Goal: Task Accomplishment & Management: Use online tool/utility

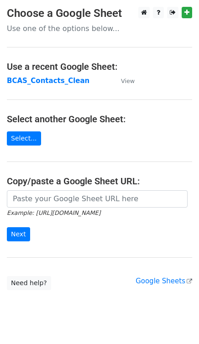
scroll to position [18, 0]
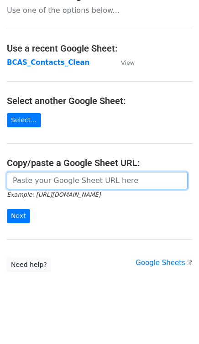
click at [88, 181] on input "url" at bounding box center [97, 180] width 181 height 17
paste input "https://docs.google.com/spreadsheets/d/1aF6zKaMOFn3yGbh3ck3Mm87mq_XAJnlFA6Mk8rv…"
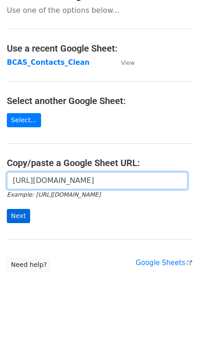
type input "https://docs.google.com/spreadsheets/d/1aF6zKaMOFn3yGbh3ck3Mm87mq_XAJnlFA6Mk8rv…"
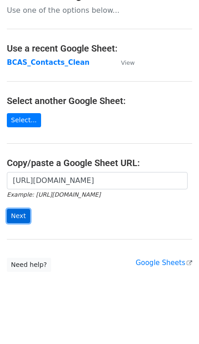
scroll to position [0, 0]
click at [15, 214] on input "Next" at bounding box center [18, 216] width 23 height 14
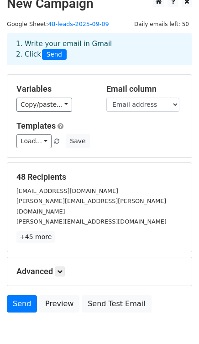
scroll to position [46, 0]
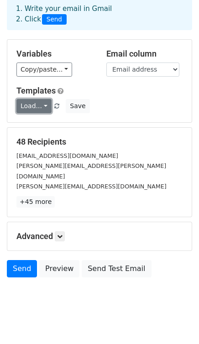
click at [40, 107] on link "Load..." at bounding box center [33, 106] width 35 height 14
click at [40, 108] on link "Load..." at bounding box center [33, 106] width 35 height 14
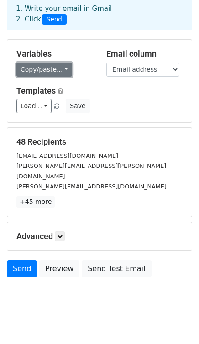
click at [51, 76] on link "Copy/paste..." at bounding box center [44, 69] width 56 height 14
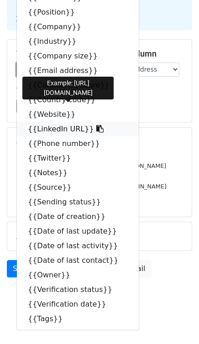
scroll to position [46, 0]
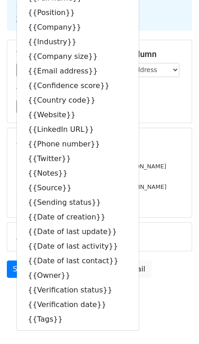
click at [135, 132] on div "48 Recipients prafullakumar.dhole@senvion.in alexander.mehrens@senvion.in azmat…" at bounding box center [99, 172] width 184 height 89
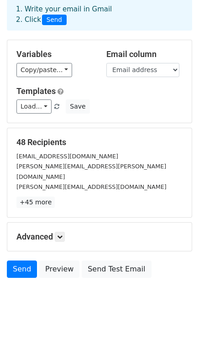
scroll to position [46, 0]
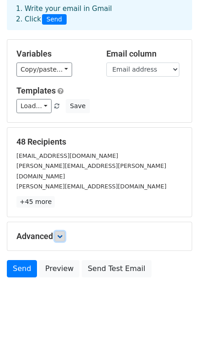
click at [62, 231] on link at bounding box center [60, 236] width 10 height 10
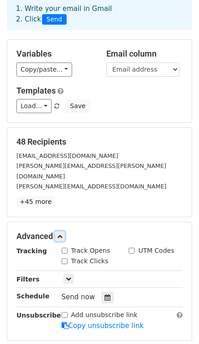
scroll to position [135, 0]
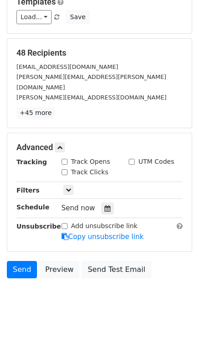
click at [63, 159] on input "Track Opens" at bounding box center [65, 162] width 6 height 6
checkbox input "true"
click at [64, 167] on div "Track Clicks" at bounding box center [85, 172] width 47 height 10
click at [64, 169] on input "Track Clicks" at bounding box center [65, 172] width 6 height 6
checkbox input "true"
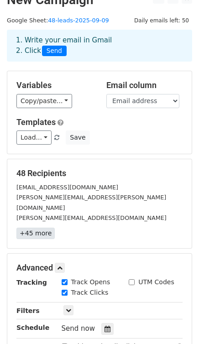
scroll to position [14, 0]
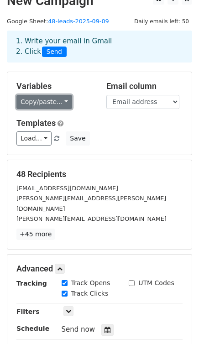
click at [59, 106] on link "Copy/paste..." at bounding box center [44, 102] width 56 height 14
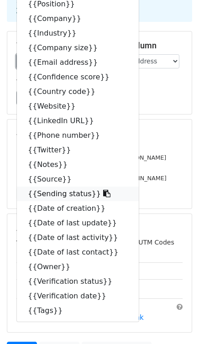
scroll to position [0, 0]
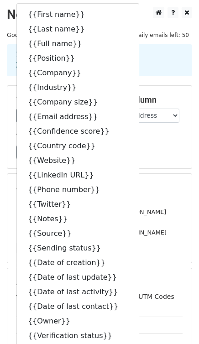
click at [145, 145] on div "Load... No templates saved Save" at bounding box center [100, 152] width 180 height 14
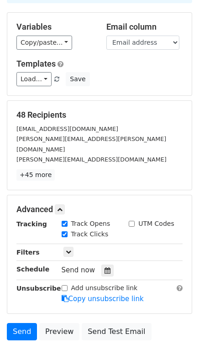
scroll to position [135, 0]
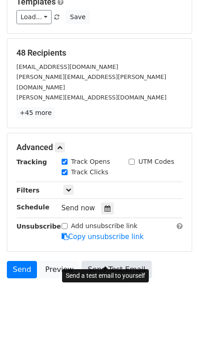
click at [103, 261] on link "Send Test Email" at bounding box center [116, 269] width 69 height 17
click at [110, 261] on link "Send Test Email" at bounding box center [116, 269] width 69 height 17
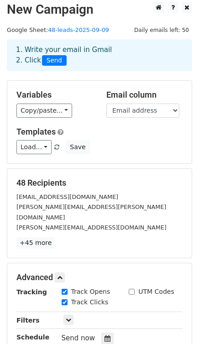
scroll to position [0, 0]
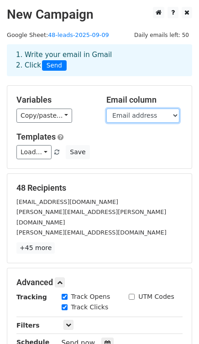
click at [133, 114] on select "First name Last name Full name Position Company Industry Company size Email add…" at bounding box center [142, 115] width 73 height 14
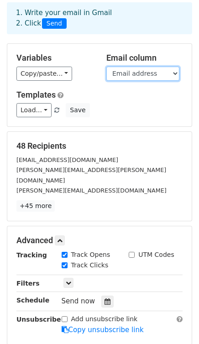
scroll to position [41, 0]
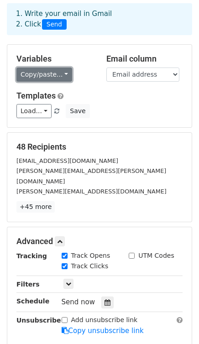
click at [60, 78] on link "Copy/paste..." at bounding box center [44, 74] width 56 height 14
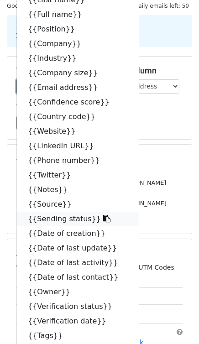
scroll to position [0, 0]
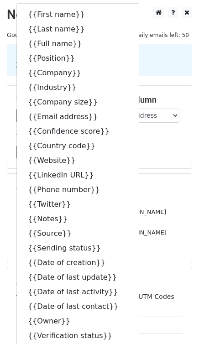
click at [163, 183] on h5 "48 Recipients" at bounding box center [99, 188] width 166 height 10
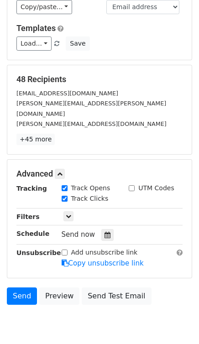
scroll to position [114, 0]
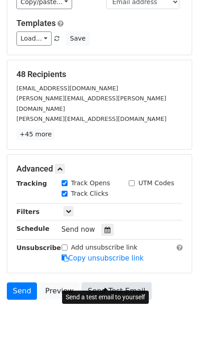
click at [103, 282] on link "Send Test Email" at bounding box center [116, 290] width 69 height 17
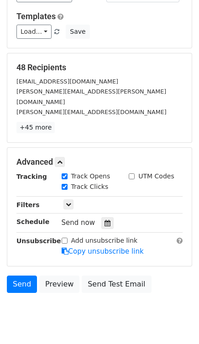
scroll to position [121, 0]
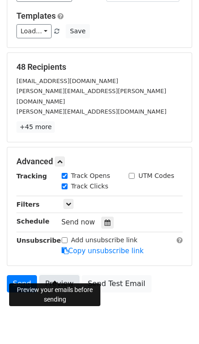
click at [67, 275] on link "Preview" at bounding box center [59, 283] width 40 height 17
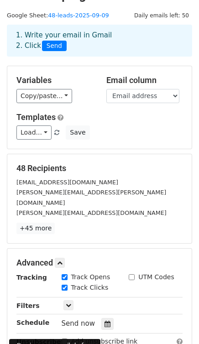
scroll to position [0, 0]
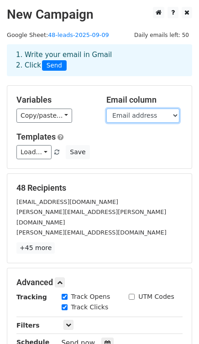
click at [133, 116] on select "First name Last name Full name Position Company Industry Company size Email add…" at bounding box center [142, 115] width 73 height 14
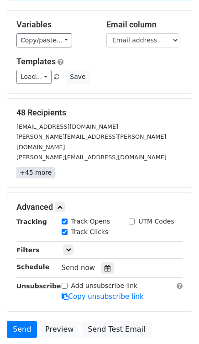
scroll to position [76, 0]
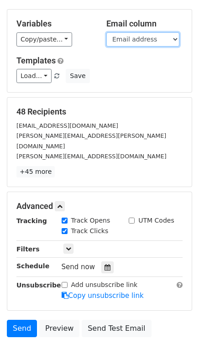
click at [141, 39] on select "First name Last name Full name Position Company Industry Company size Email add…" at bounding box center [142, 39] width 73 height 14
click at [164, 38] on select "First name Last name Full name Position Company Industry Company size Email add…" at bounding box center [142, 39] width 73 height 14
click at [172, 40] on select "First name Last name Full name Position Company Industry Company size Email add…" at bounding box center [142, 39] width 73 height 14
click at [172, 39] on select "First name Last name Full name Position Company Industry Company size Email add…" at bounding box center [142, 39] width 73 height 14
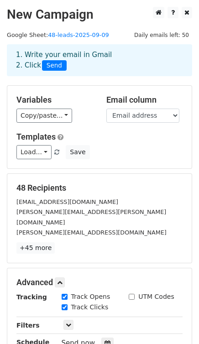
scroll to position [135, 0]
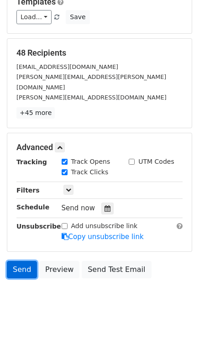
click at [21, 261] on link "Send" at bounding box center [22, 269] width 30 height 17
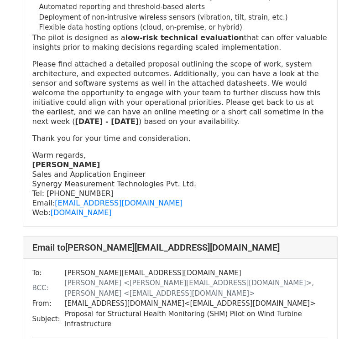
scroll to position [12372, 0]
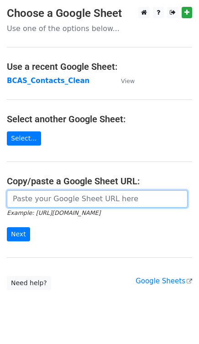
click at [53, 196] on input "url" at bounding box center [97, 198] width 181 height 17
paste input "https://docs.google.com/spreadsheets/d/1WzZHZR71J71sMDR6u6B6OeTC1SsTuqHTQFIs9u7…"
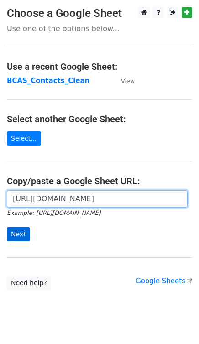
type input "https://docs.google.com/spreadsheets/d/1WzZHZR71J71sMDR6u6B6OeTC1SsTuqHTQFIs9u7…"
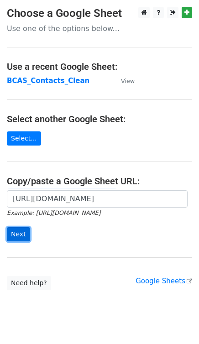
scroll to position [0, 0]
click at [20, 236] on input "Next" at bounding box center [18, 234] width 23 height 14
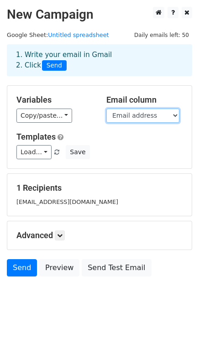
click at [152, 114] on select "First name Last name Full name Position Company Industry Company size Email add…" at bounding box center [142, 115] width 73 height 14
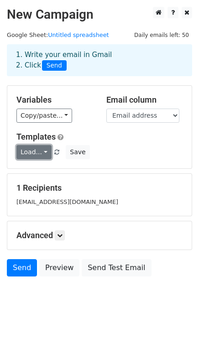
click at [30, 150] on link "Load..." at bounding box center [33, 152] width 35 height 14
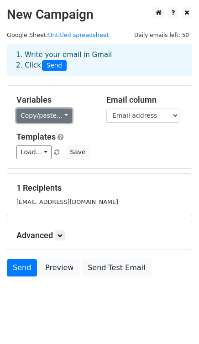
click at [58, 113] on link "Copy/paste..." at bounding box center [44, 115] width 56 height 14
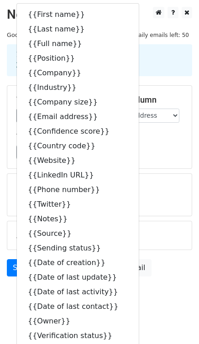
click at [164, 177] on div "1 Recipients sales.disty@synergytech.in" at bounding box center [99, 195] width 184 height 42
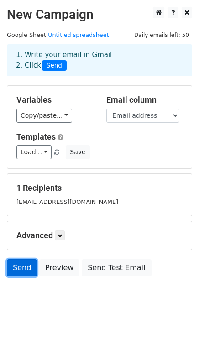
click at [21, 265] on link "Send" at bounding box center [22, 267] width 30 height 17
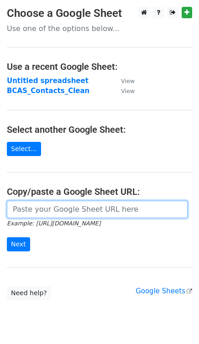
click at [42, 212] on input "url" at bounding box center [97, 209] width 181 height 17
paste input "[URL][DOMAIN_NAME]"
type input "[URL][DOMAIN_NAME]"
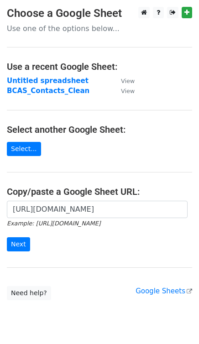
scroll to position [29, 0]
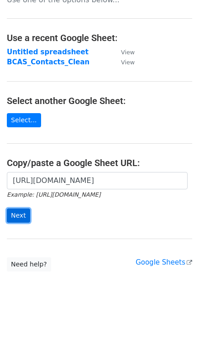
click at [11, 218] on input "Next" at bounding box center [18, 215] width 23 height 14
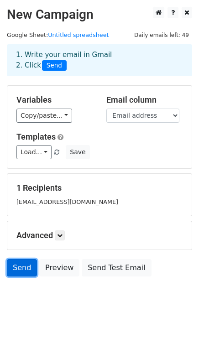
click at [14, 265] on link "Send" at bounding box center [22, 267] width 30 height 17
